Goal: Obtain resource: Download file/media

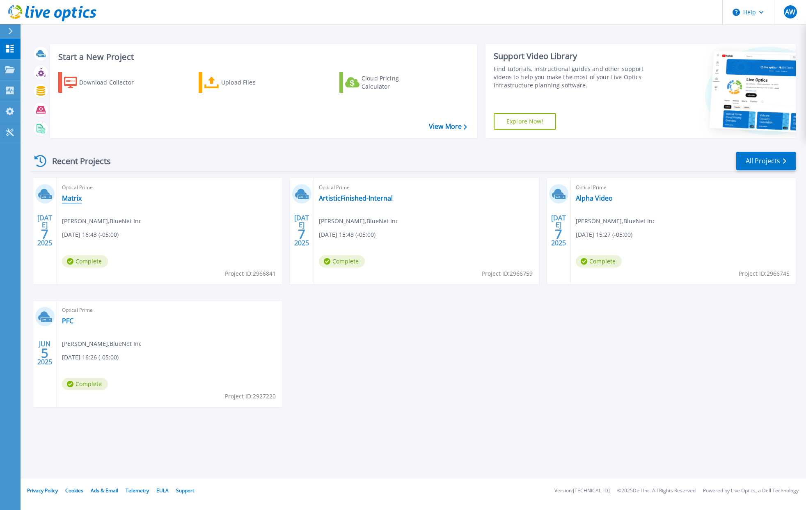
click at [74, 200] on link "Matrix" at bounding box center [72, 198] width 20 height 8
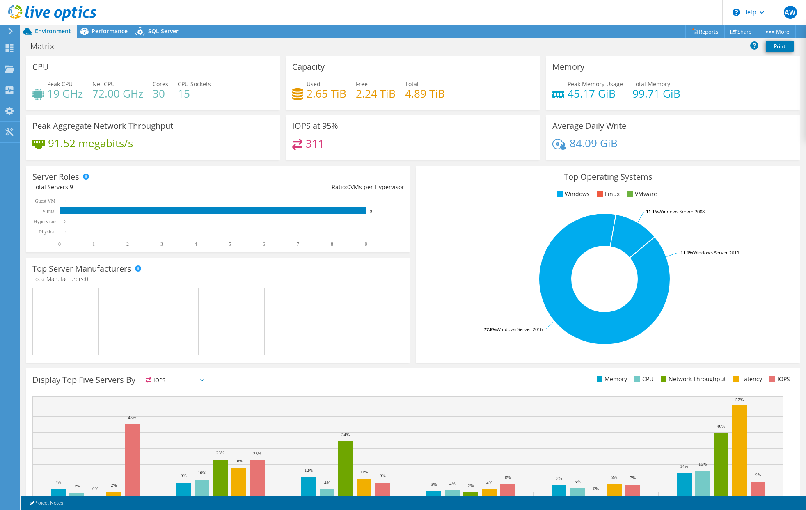
click at [709, 32] on link "Reports" at bounding box center [704, 31] width 39 height 13
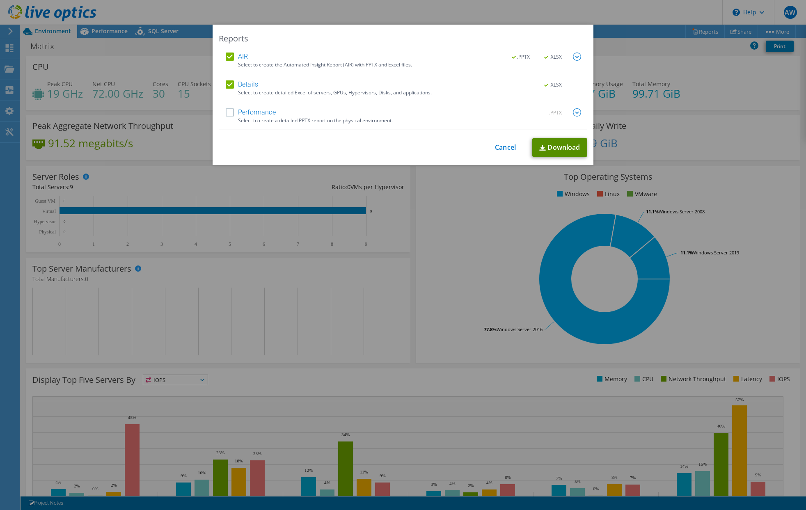
click at [569, 151] on link "Download" at bounding box center [559, 147] width 55 height 18
click at [303, 34] on div "Reports" at bounding box center [403, 38] width 369 height 11
click at [510, 149] on link "Cancel" at bounding box center [505, 148] width 21 height 8
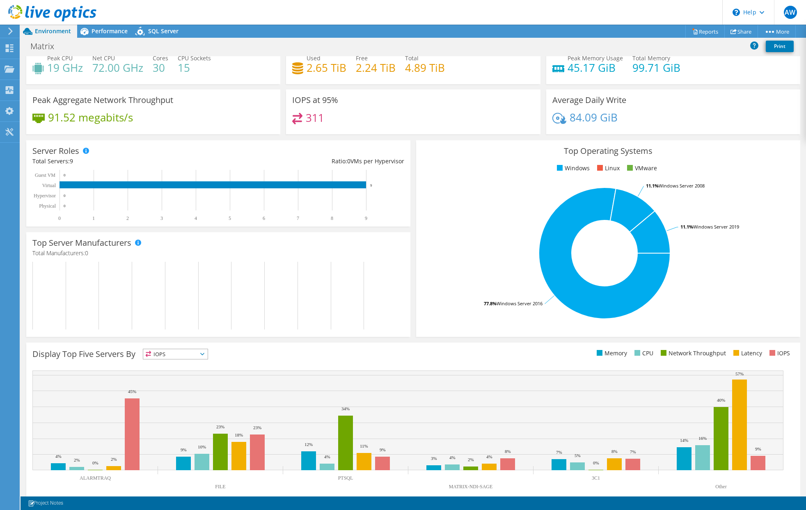
scroll to position [38, 0]
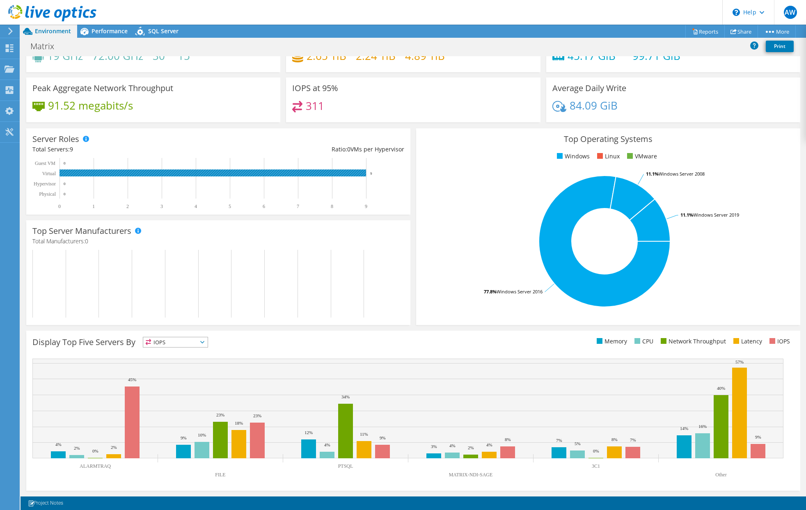
click at [78, 172] on rect at bounding box center [213, 172] width 307 height 7
click at [204, 339] on span "IOPS" at bounding box center [175, 342] width 64 height 10
